Goal: Check status: Check status

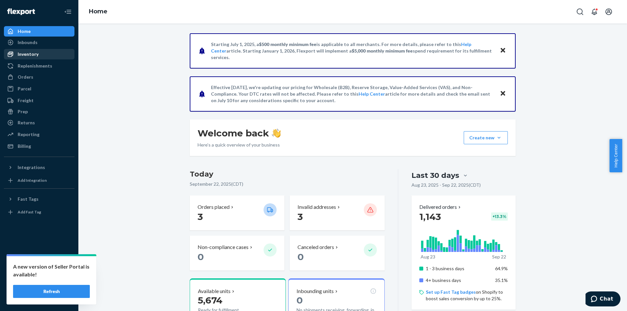
click at [30, 51] on div "Inventory" at bounding box center [28, 54] width 21 height 7
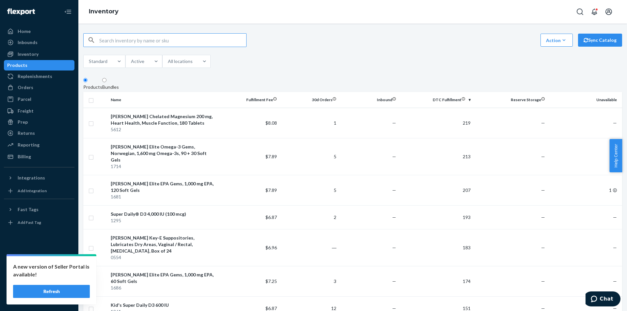
click at [184, 43] on input "text" at bounding box center [172, 40] width 147 height 13
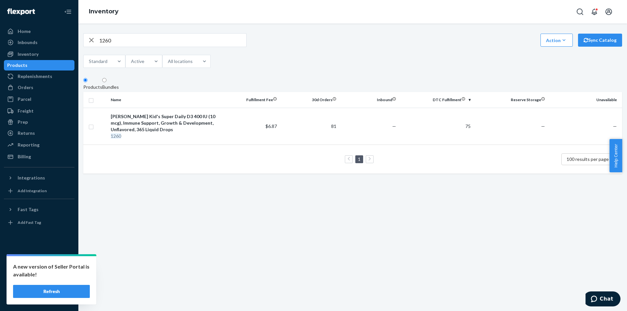
click at [174, 41] on input "1260" at bounding box center [172, 40] width 147 height 13
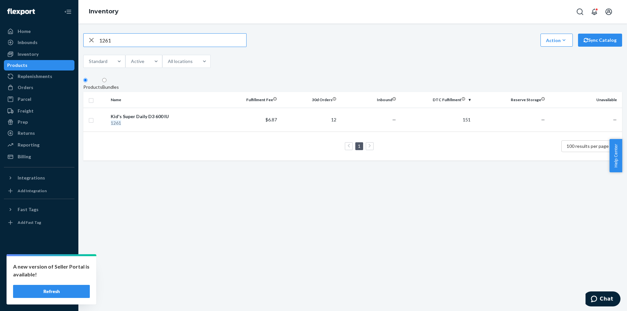
click at [152, 41] on input "1261" at bounding box center [172, 40] width 147 height 13
type input "1260"
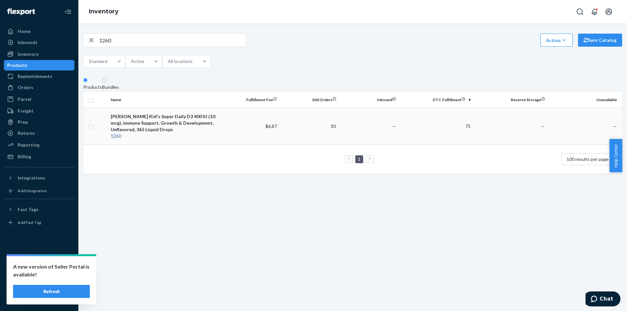
click at [210, 132] on div "[PERSON_NAME] Kid's Super Daily D3 400 IU (10 mcg), Immune Support, Growth & De…" at bounding box center [164, 123] width 106 height 20
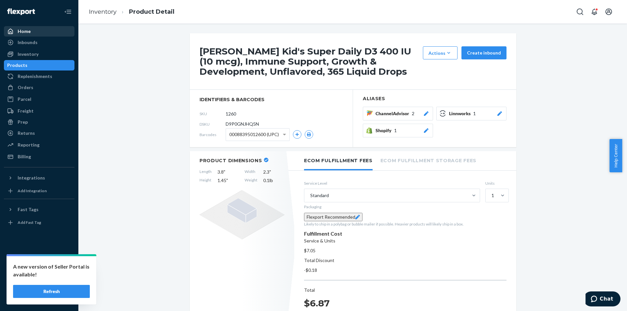
click at [43, 34] on div "Home" at bounding box center [39, 31] width 69 height 9
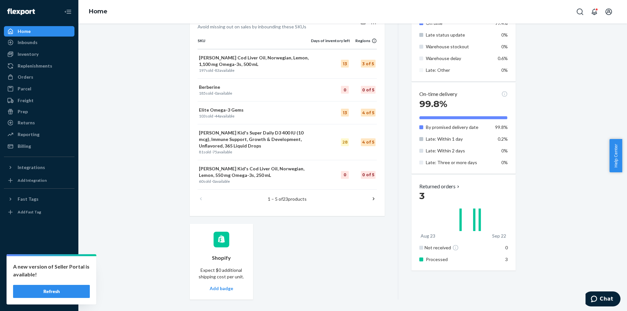
scroll to position [334, 0]
